Goal: Complete application form: Complete application form

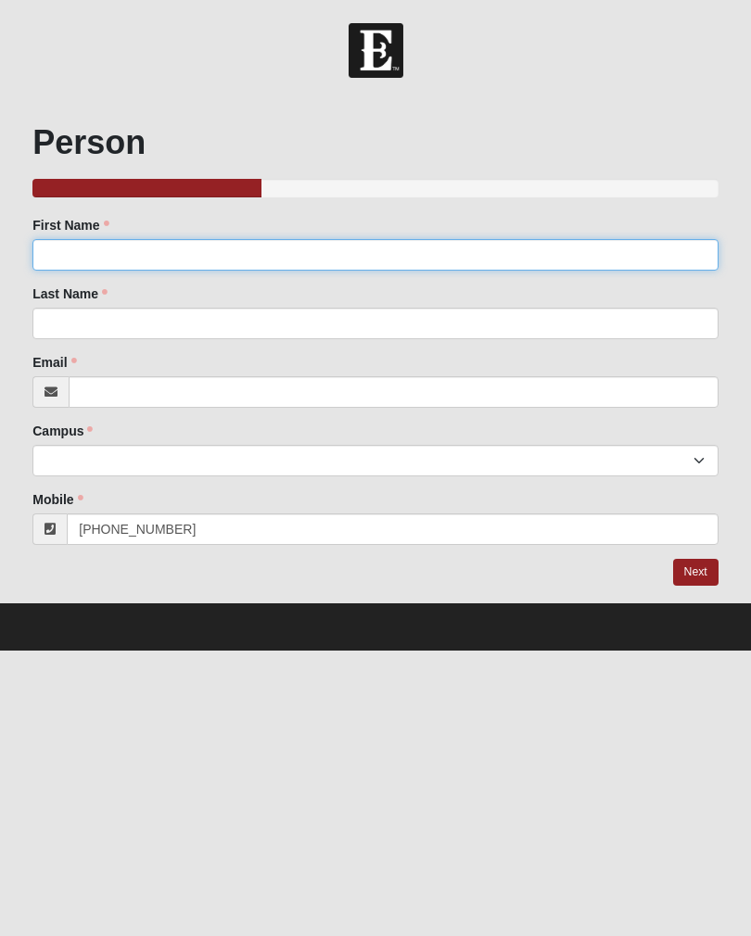
click at [628, 244] on input "First Name" at bounding box center [375, 255] width 686 height 32
type input "[PERSON_NAME]"
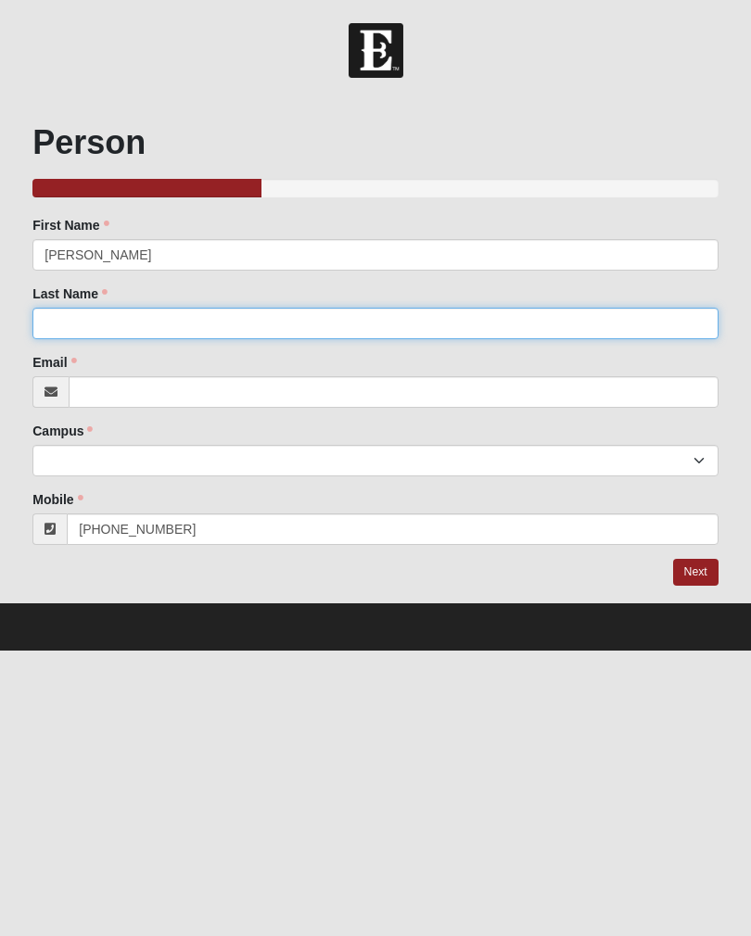
click at [272, 315] on input "Last Name" at bounding box center [375, 324] width 686 height 32
type input "Wood"
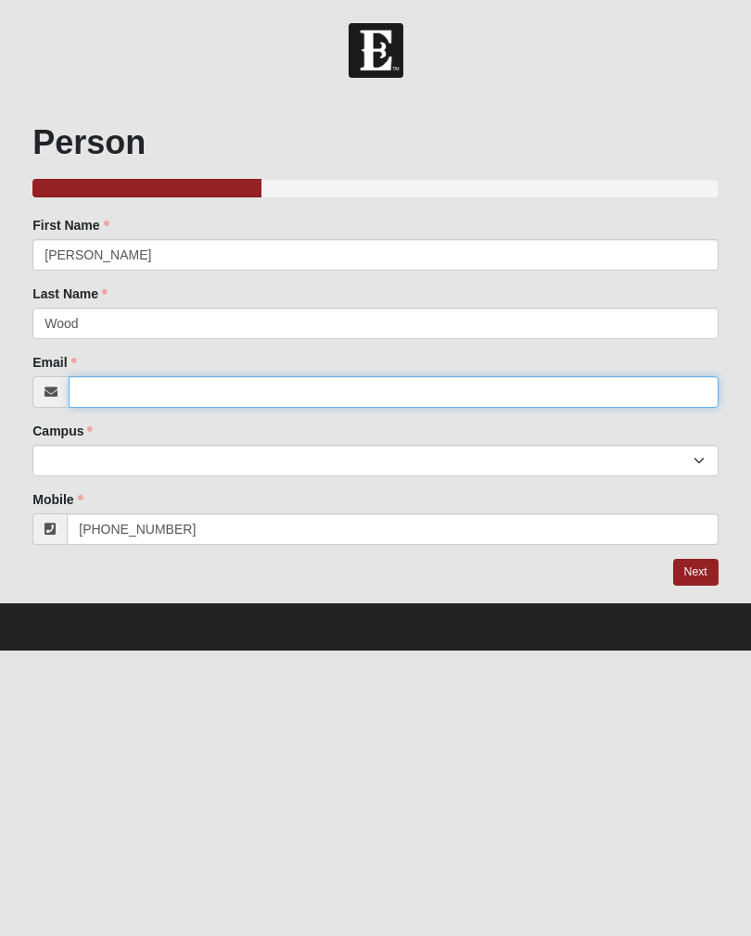
click at [215, 378] on input "Email" at bounding box center [394, 392] width 650 height 32
type input "[EMAIL_ADDRESS][DOMAIN_NAME]"
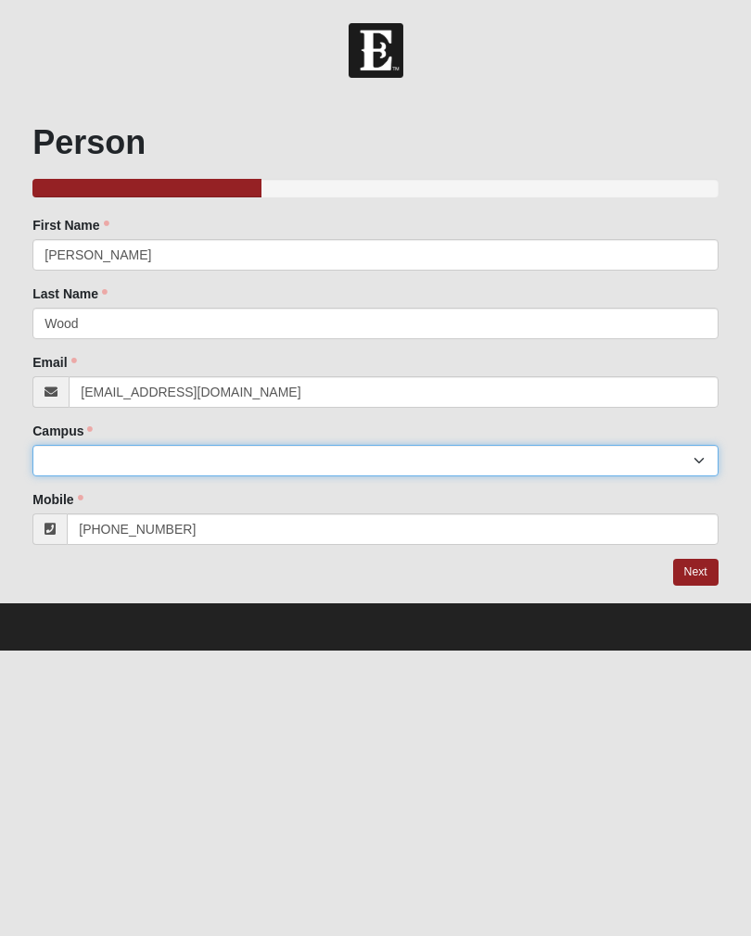
click at [222, 453] on select "Arlington Baymeadows Eleven22 Online [PERSON_NAME][GEOGRAPHIC_DATA] Jesup [GEOG…" at bounding box center [375, 461] width 686 height 32
select select "5"
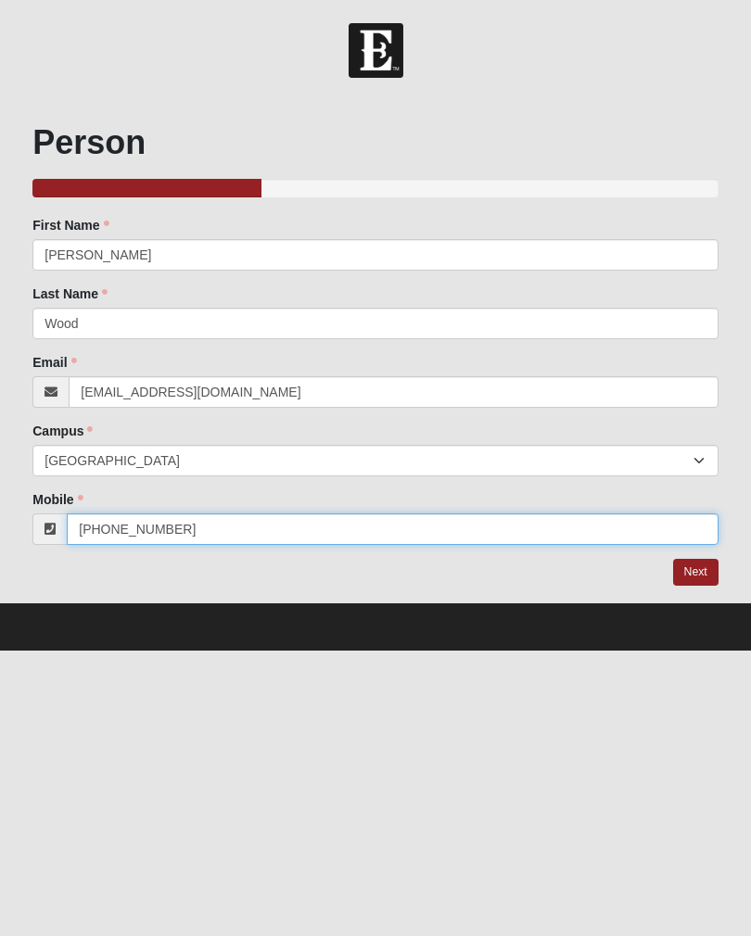
click at [270, 531] on input "[PHONE_NUMBER]" at bounding box center [393, 530] width 652 height 32
click at [103, 530] on input "(9125478494" at bounding box center [393, 530] width 652 height 32
click at [106, 524] on input "(9125478494" at bounding box center [393, 530] width 652 height 32
click at [85, 523] on input "(9125478494" at bounding box center [393, 530] width 652 height 32
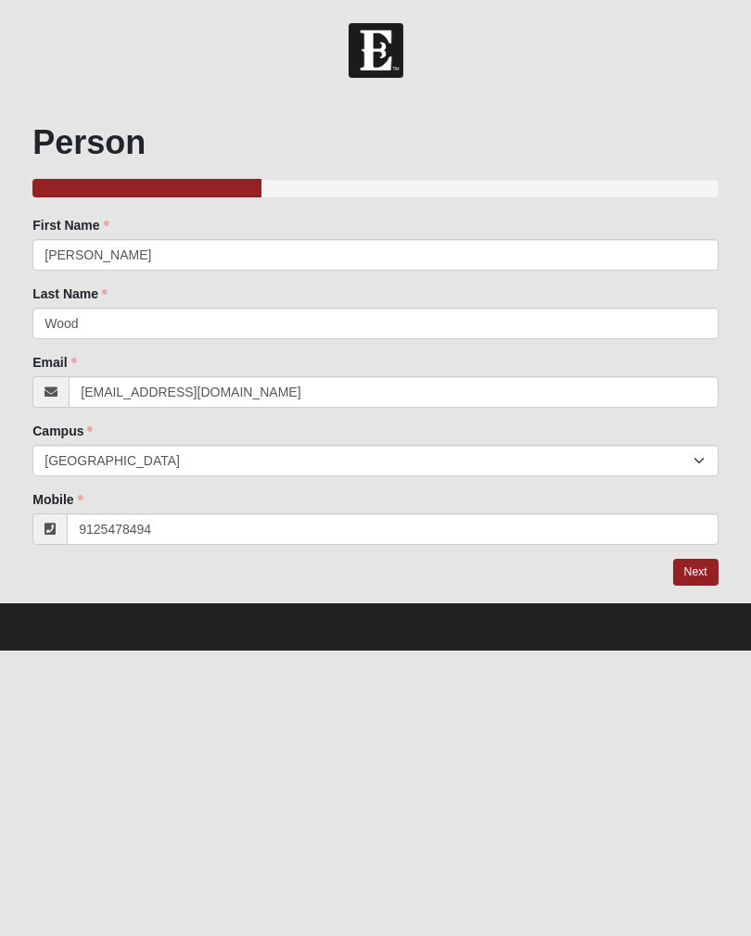
click at [717, 563] on link "Next" at bounding box center [695, 572] width 45 height 27
type input "[PHONE_NUMBER]"
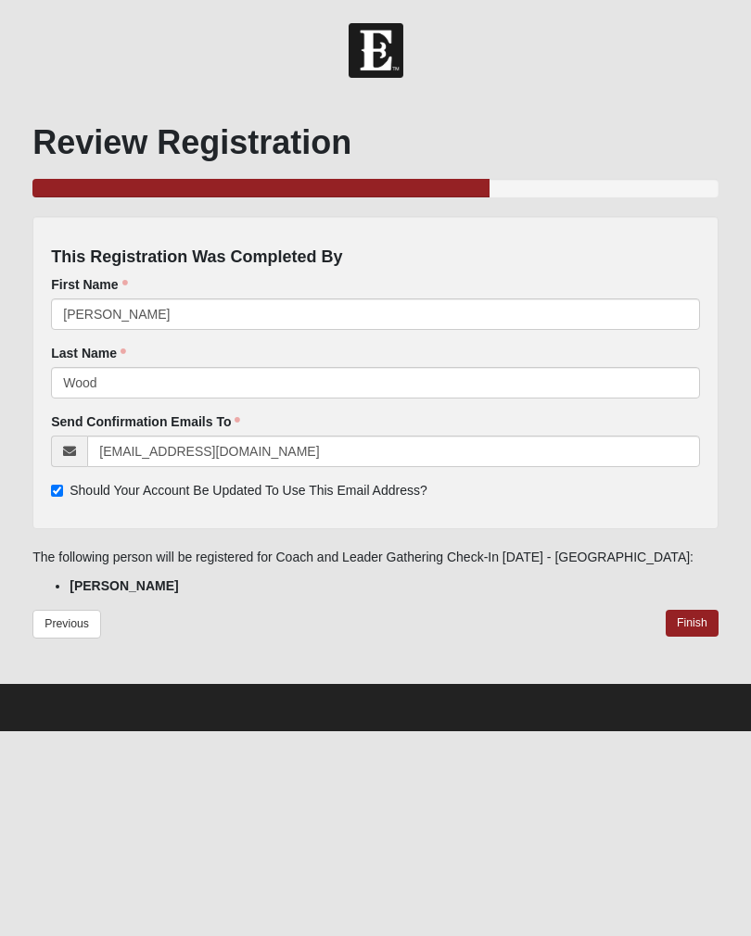
click at [706, 618] on link "Finish" at bounding box center [692, 623] width 53 height 27
